Goal: Task Accomplishment & Management: Manage account settings

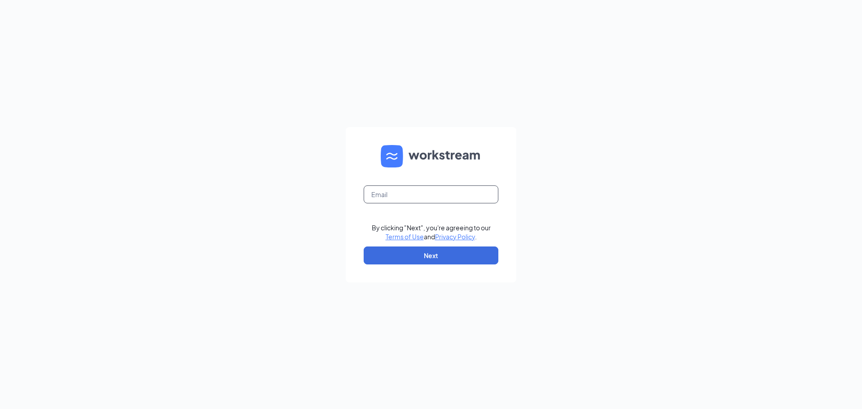
click at [426, 191] on input "text" at bounding box center [431, 194] width 135 height 18
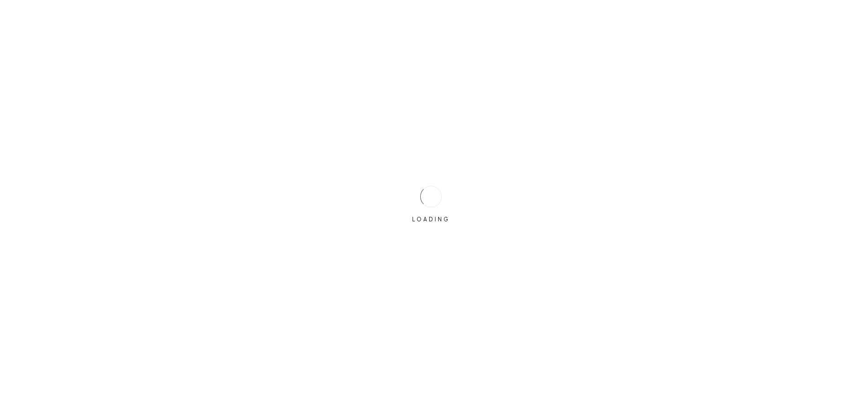
click at [401, 196] on div "LOADING" at bounding box center [431, 204] width 862 height 409
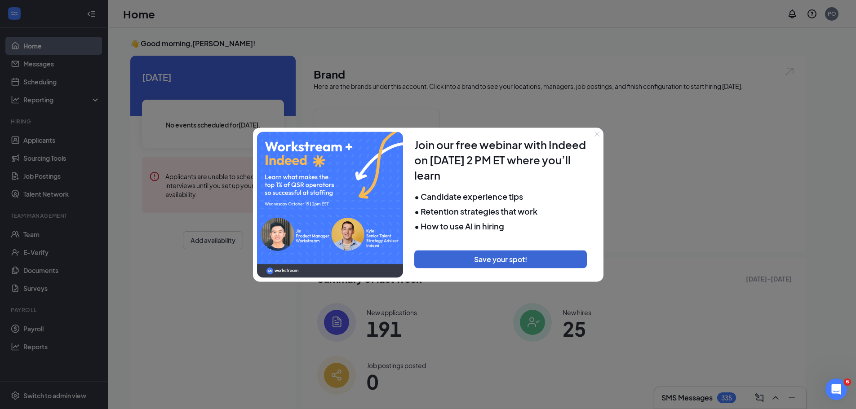
click at [596, 136] on icon "Close" at bounding box center [596, 133] width 5 height 5
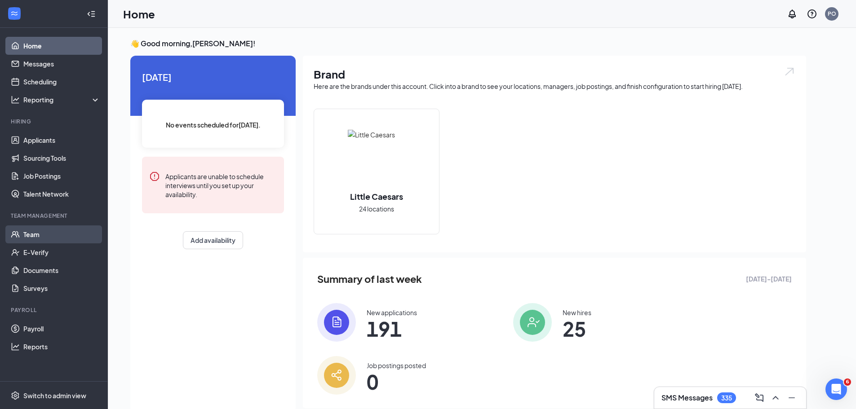
click at [36, 235] on link "Team" at bounding box center [61, 234] width 77 height 18
